Goal: Information Seeking & Learning: Learn about a topic

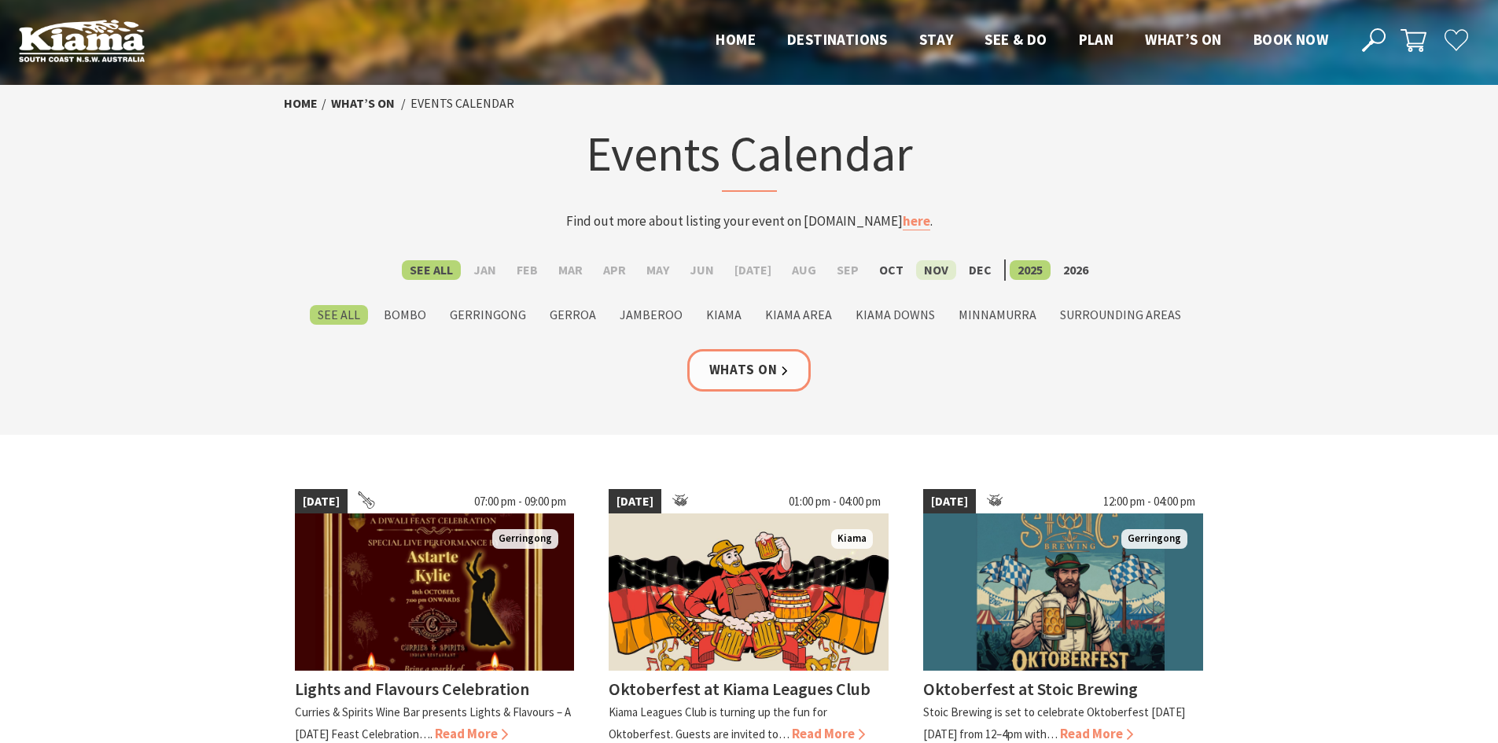
click at [916, 268] on label "Nov" at bounding box center [936, 270] width 40 height 20
click at [0, 0] on input "Nov" at bounding box center [0, 0] width 0 height 0
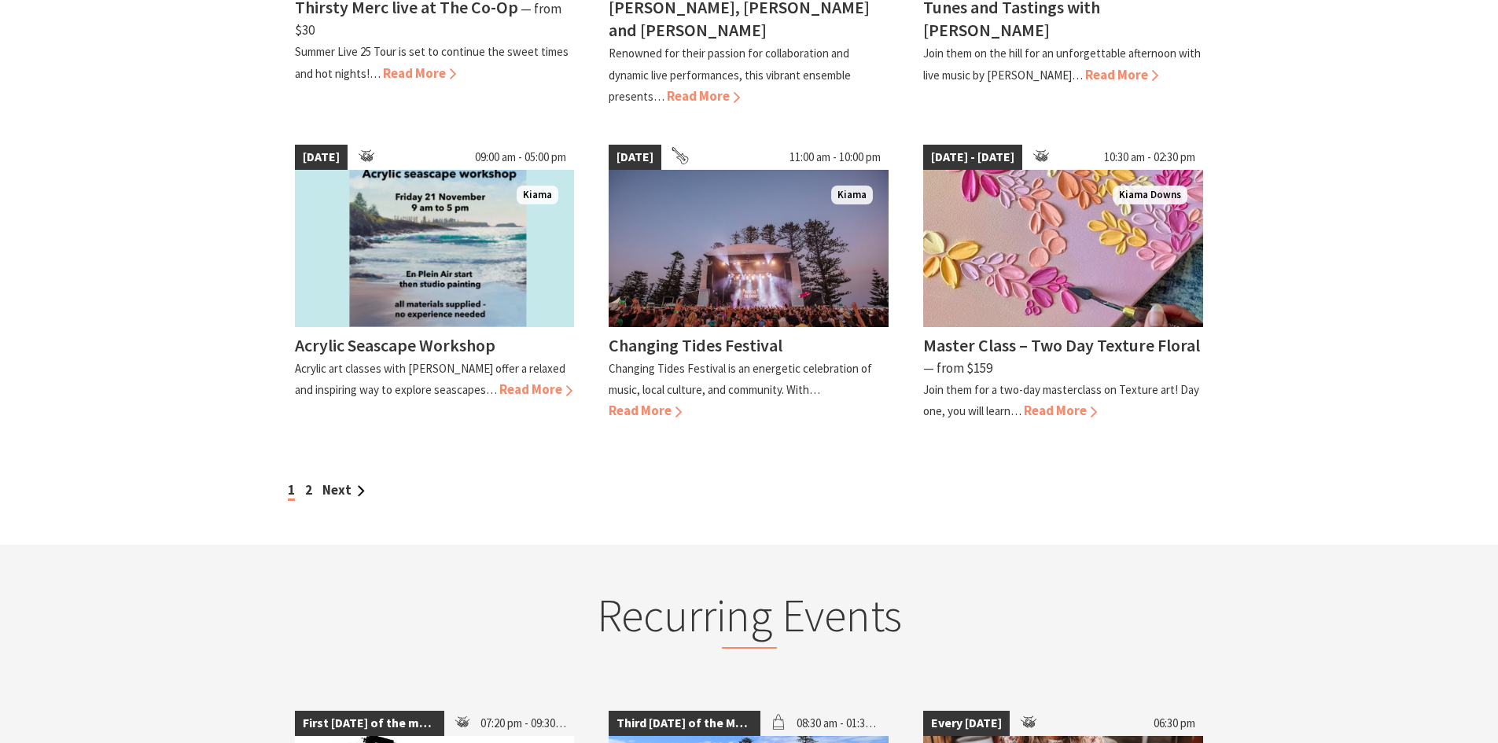
scroll to position [1337, 0]
click at [352, 481] on link "Next" at bounding box center [343, 489] width 42 height 17
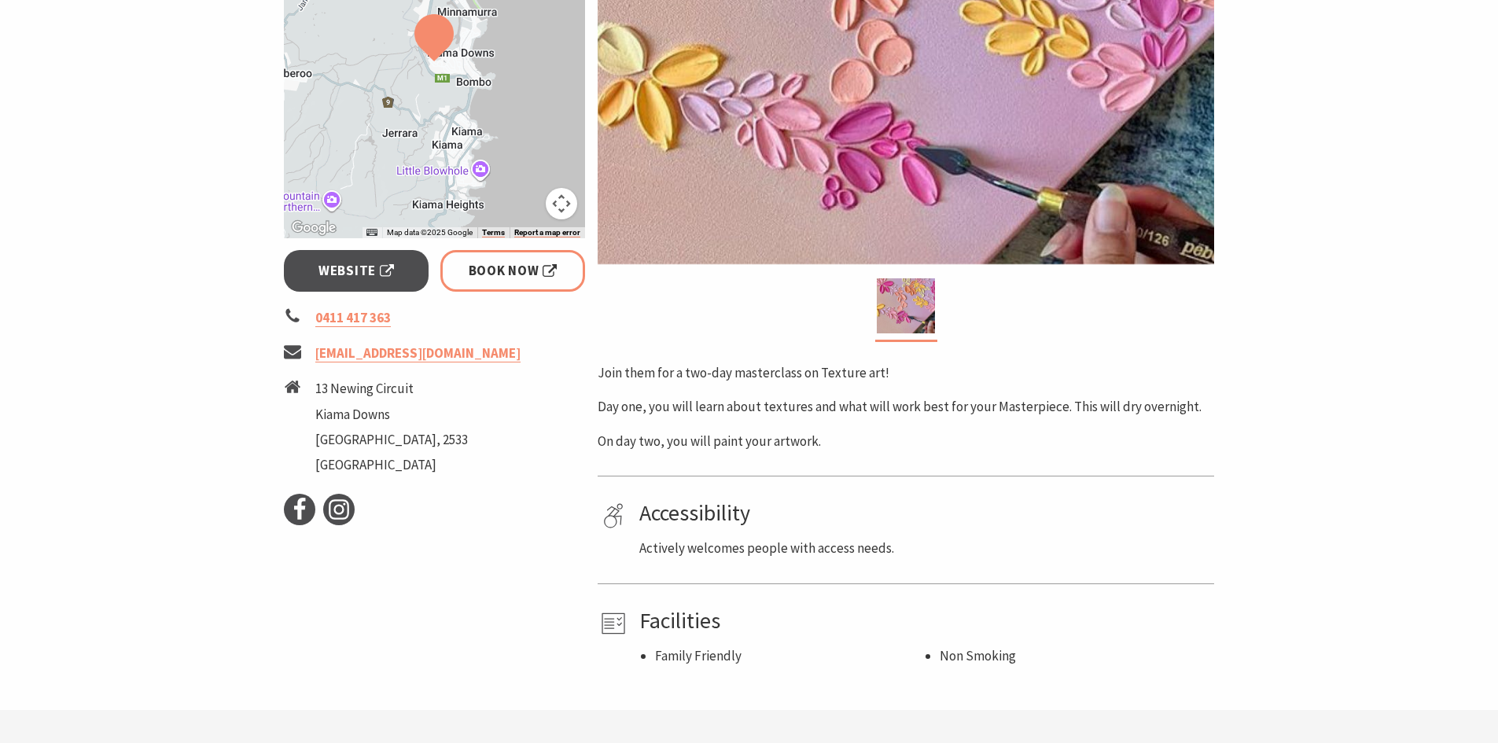
scroll to position [472, 0]
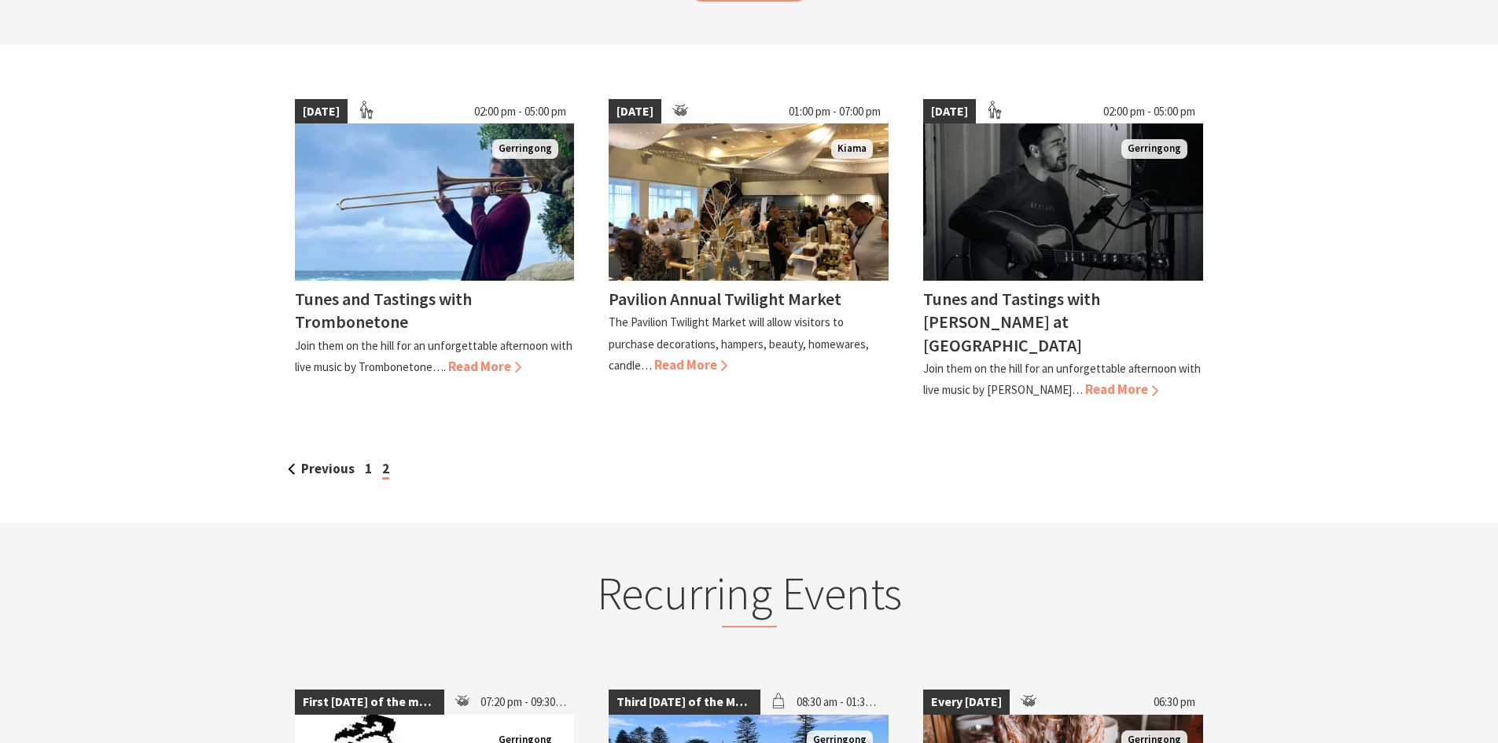
scroll to position [393, 0]
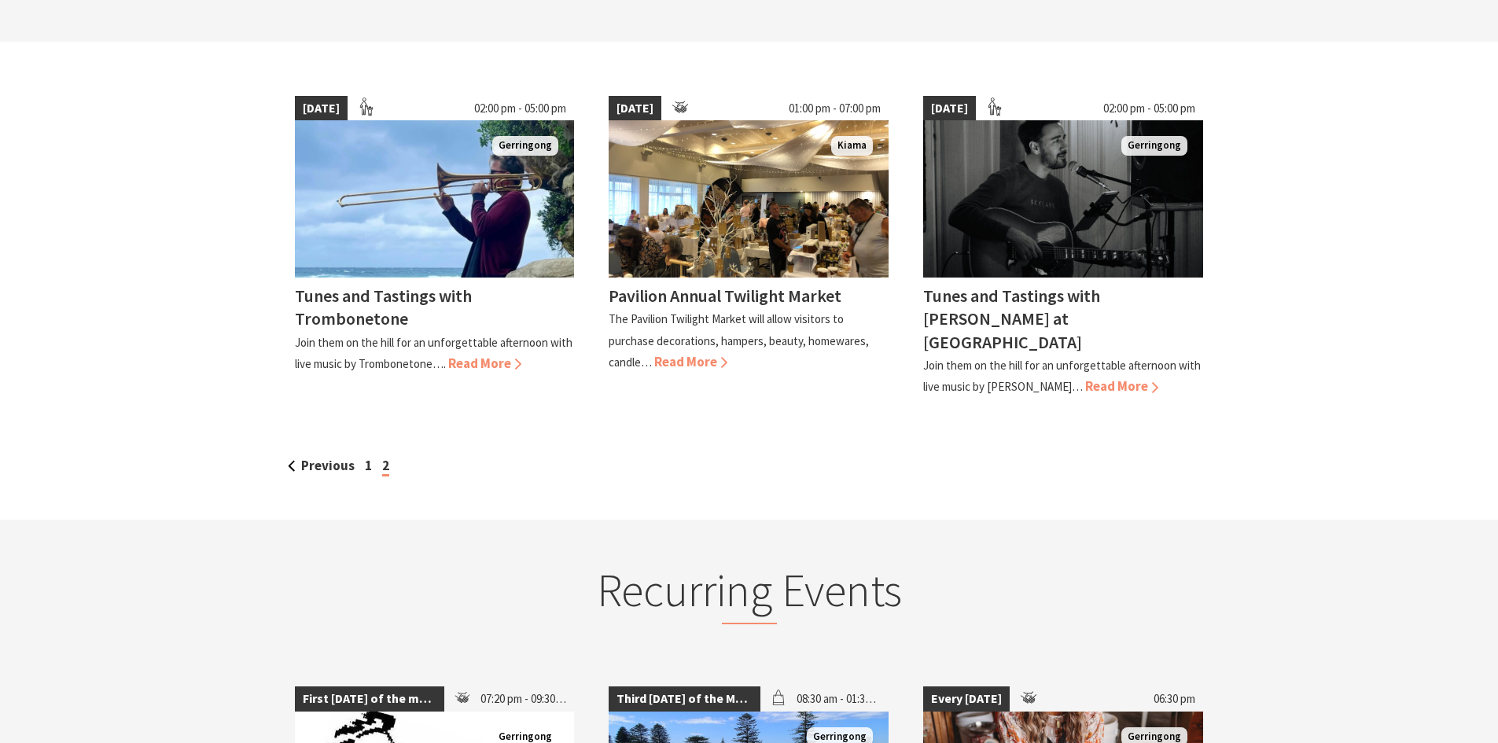
drag, startPoint x: 368, startPoint y: 440, endPoint x: 307, endPoint y: 388, distance: 80.4
click at [367, 457] on link "1" at bounding box center [368, 465] width 7 height 17
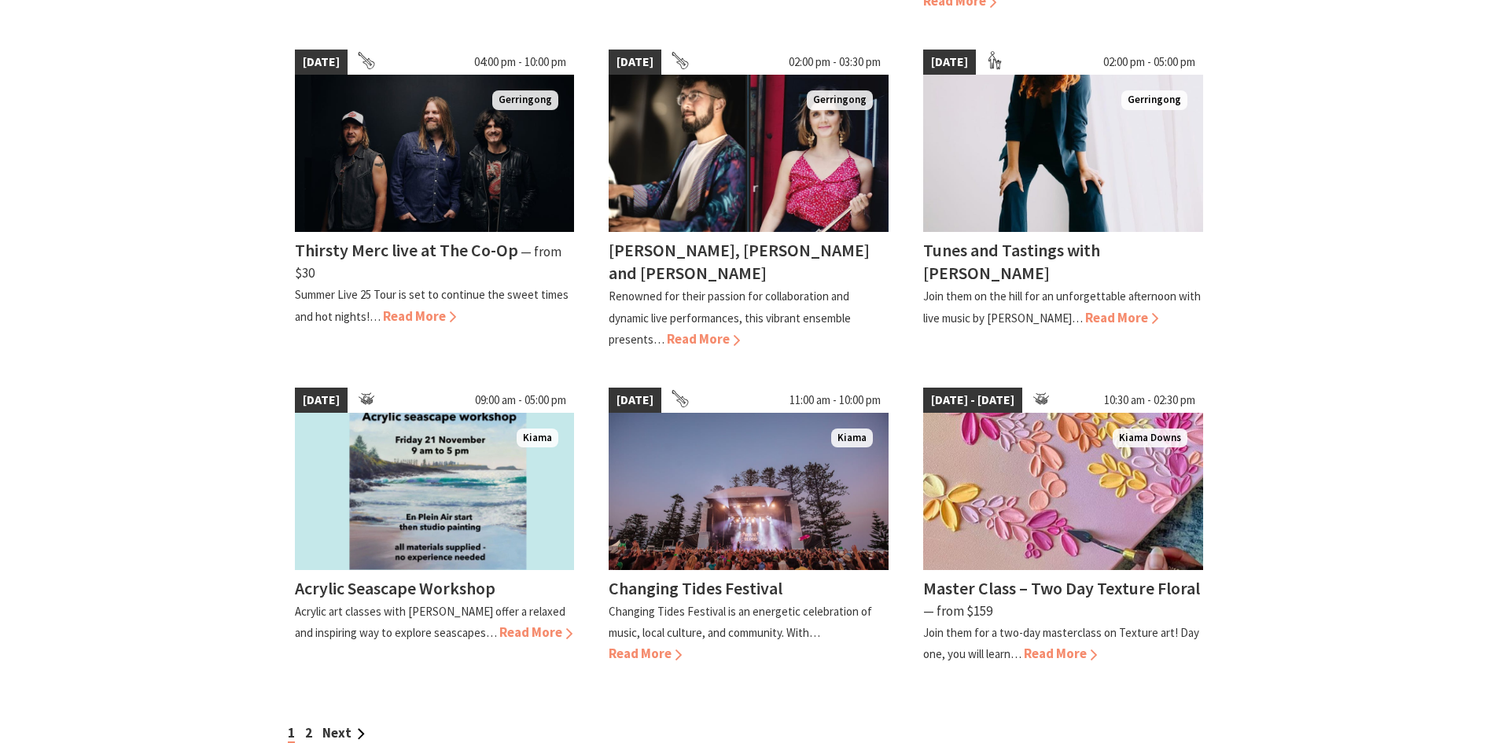
scroll to position [1337, 0]
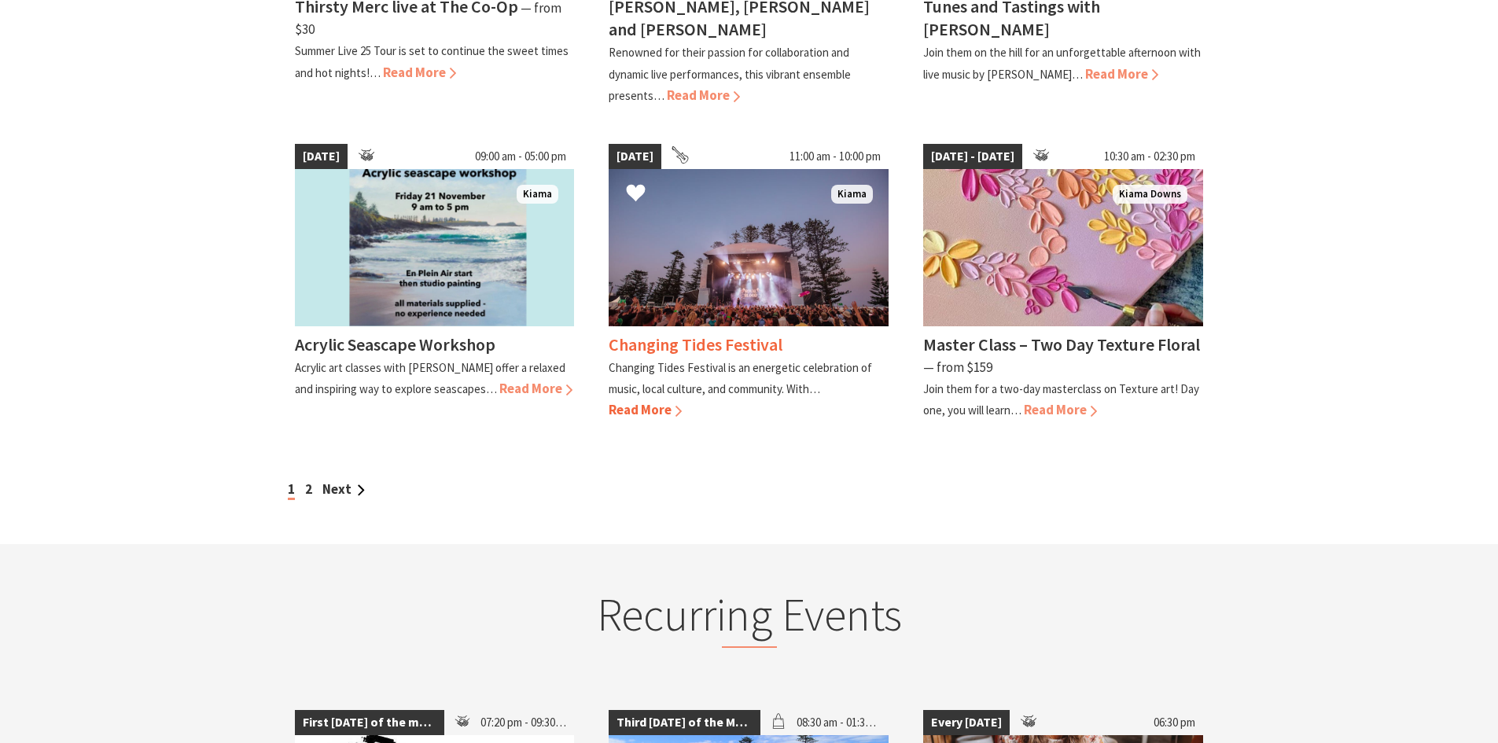
click at [719, 333] on h4 "Changing Tides Festival" at bounding box center [696, 344] width 174 height 22
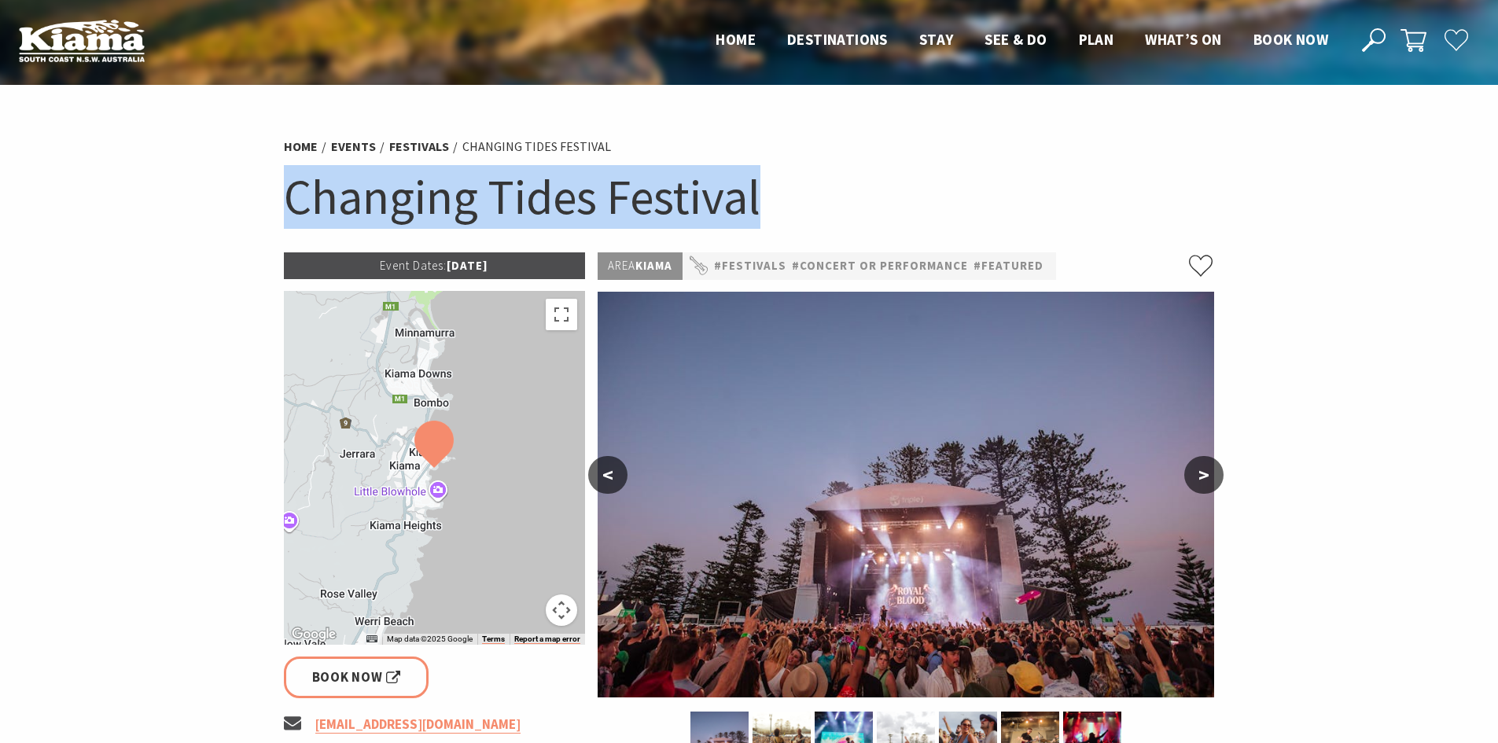
drag, startPoint x: 779, startPoint y: 208, endPoint x: 193, endPoint y: 223, distance: 586.9
click at [193, 223] on section "Home Events Festivals Changing Tides Festival Changing Tides Festival Event Dat…" at bounding box center [749, 609] width 1498 height 1049
copy h1 "Changing Tides Festival"
